Goal: Task Accomplishment & Management: Use online tool/utility

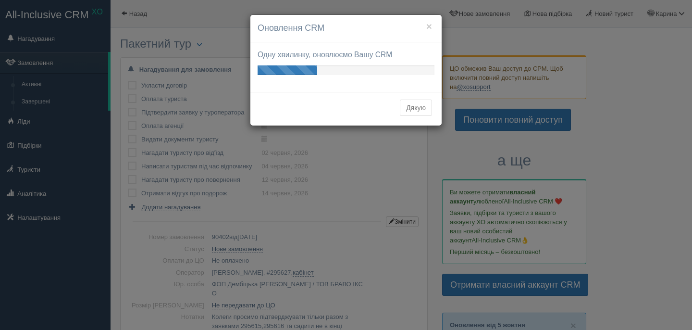
click at [420, 111] on button "Дякую" at bounding box center [416, 107] width 32 height 16
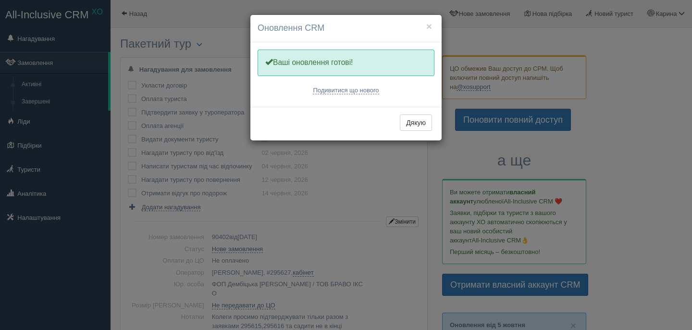
click at [414, 113] on div "Дякую" at bounding box center [345, 124] width 191 height 34
click at [417, 126] on button "Дякую" at bounding box center [416, 122] width 32 height 16
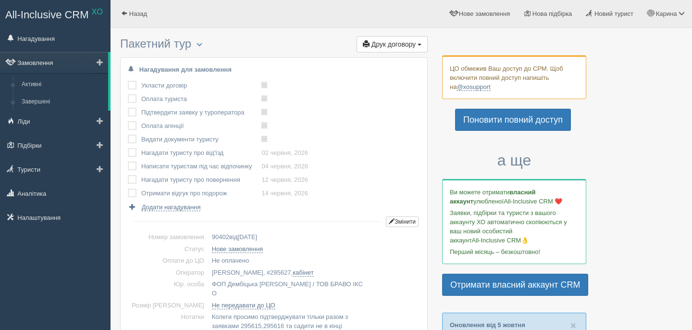
click at [60, 53] on link "Замовлення" at bounding box center [54, 62] width 108 height 21
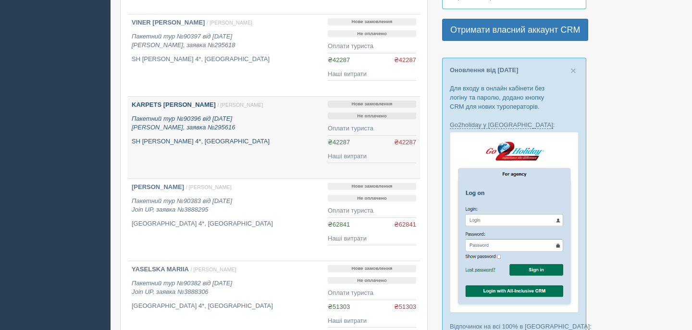
scroll to position [328, 0]
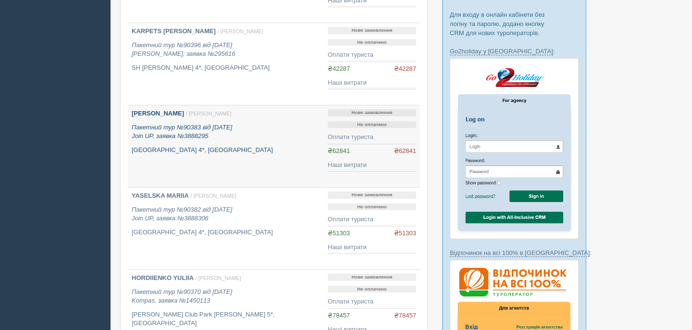
click at [184, 115] on b "[PERSON_NAME]" at bounding box center [158, 113] width 52 height 7
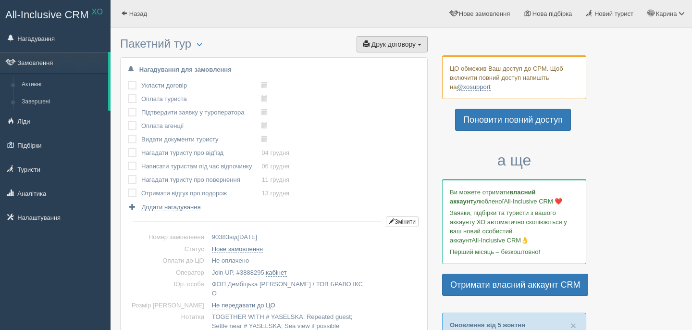
click at [392, 51] on button "Друк договору Друк" at bounding box center [392, 44] width 71 height 16
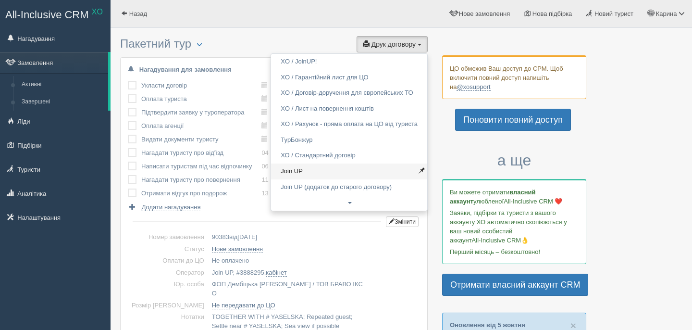
click at [314, 168] on link "Join UP" at bounding box center [349, 171] width 156 height 16
